Goal: Task Accomplishment & Management: Complete application form

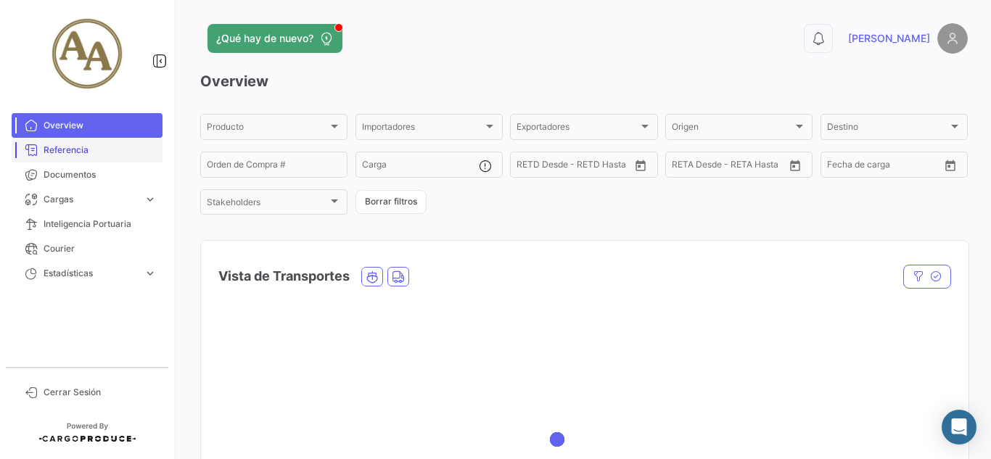
click at [60, 157] on link "Referencia" at bounding box center [87, 150] width 151 height 25
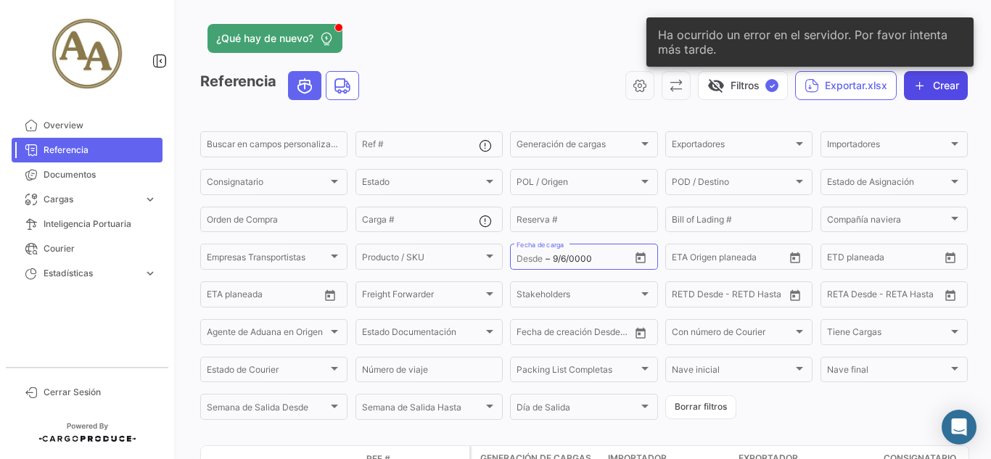
click at [920, 89] on button "Crear" at bounding box center [936, 85] width 64 height 29
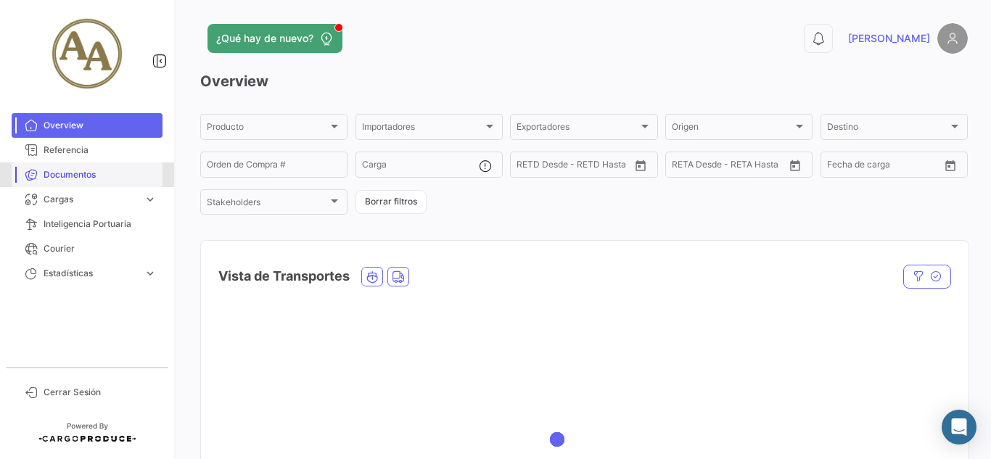
click at [106, 181] on span "Documentos" at bounding box center [100, 174] width 113 height 13
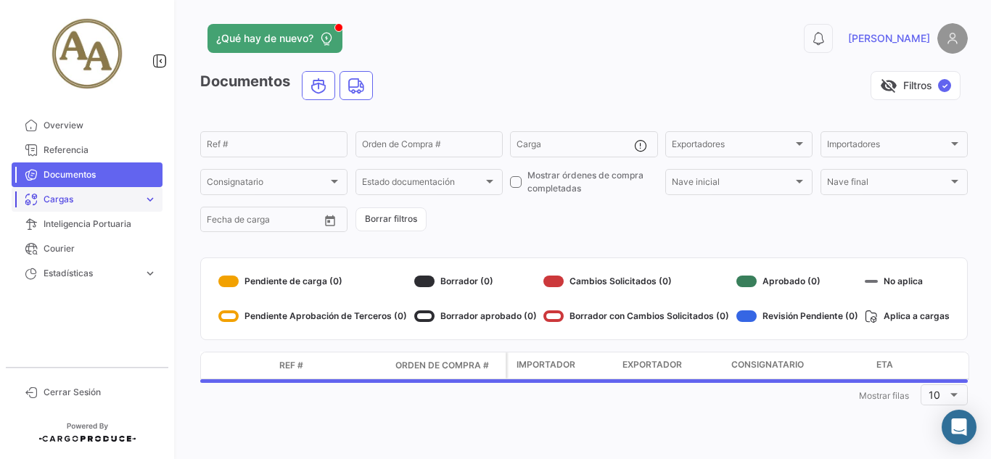
click at [96, 204] on span "Cargas" at bounding box center [91, 199] width 94 height 13
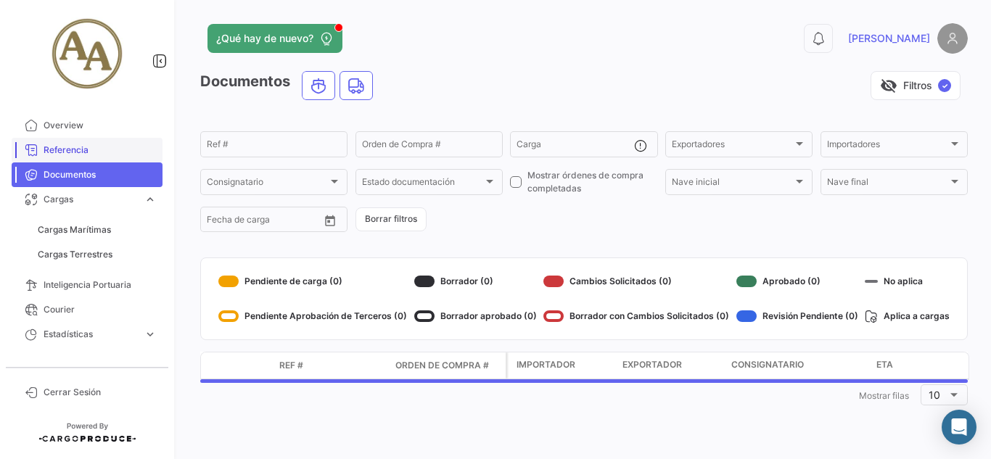
click at [91, 152] on span "Referencia" at bounding box center [100, 150] width 113 height 13
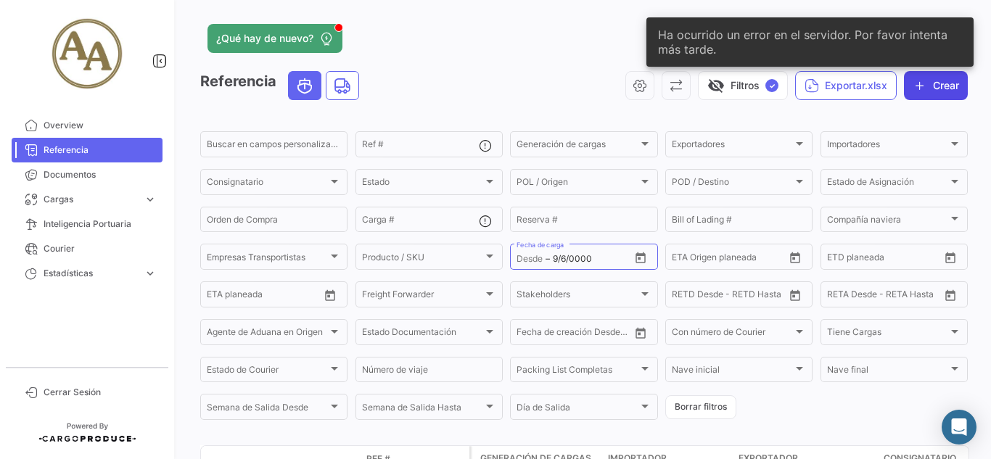
click at [927, 88] on button "Crear" at bounding box center [936, 85] width 64 height 29
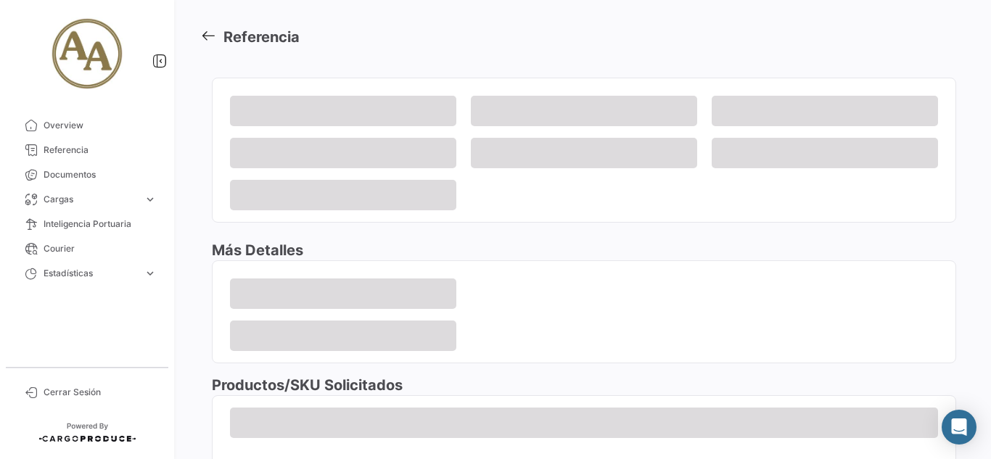
scroll to position [112, 0]
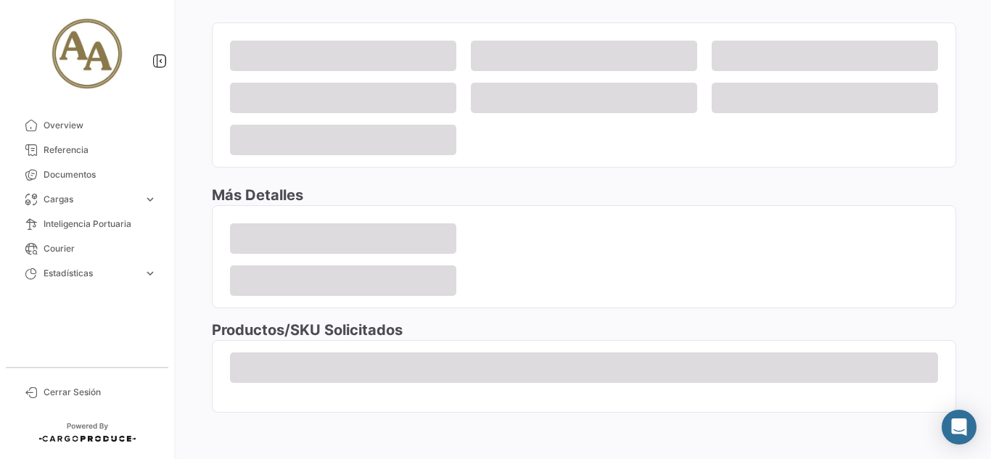
click at [574, 232] on div at bounding box center [584, 244] width 708 height 42
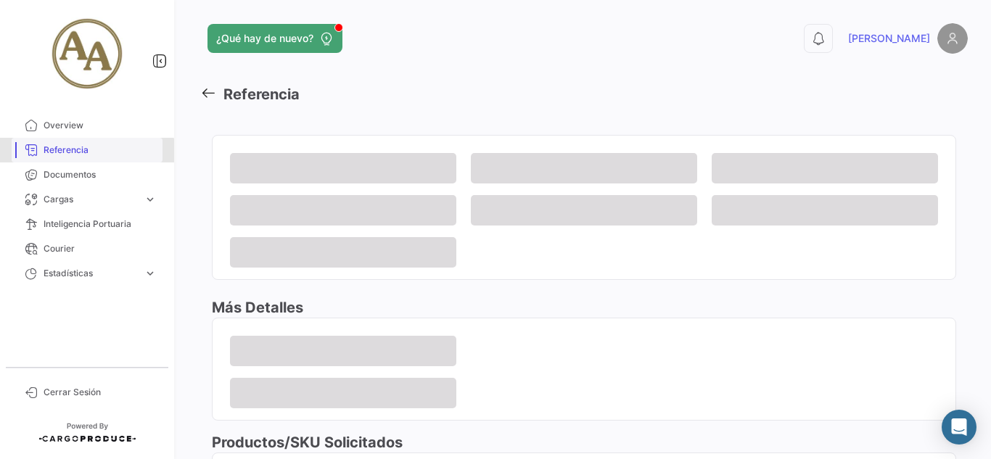
click at [74, 152] on span "Referencia" at bounding box center [100, 150] width 113 height 13
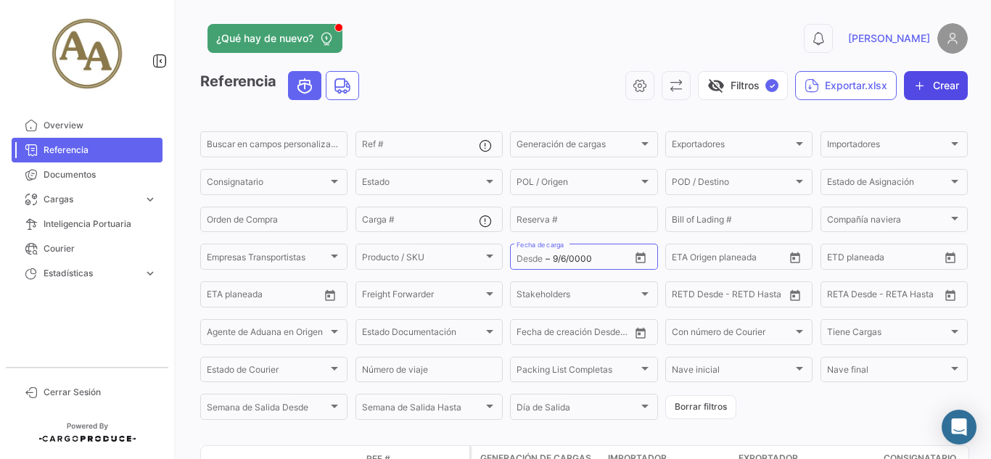
click at [924, 91] on button "Crear" at bounding box center [936, 85] width 64 height 29
